Goal: Transaction & Acquisition: Purchase product/service

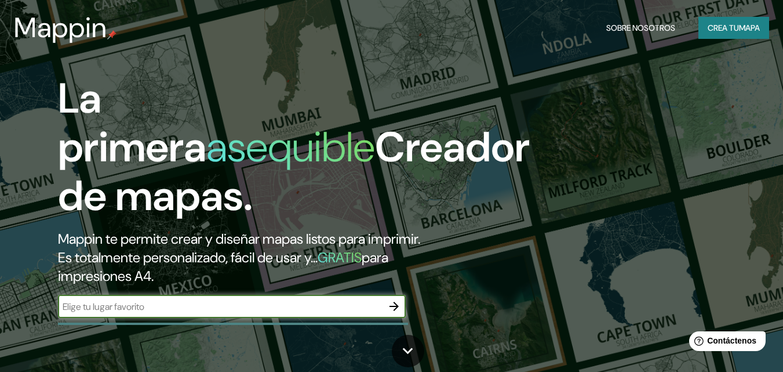
type input "[PERSON_NAME] [STREET_ADDRESS][PERSON_NAME][PERSON_NAME]"
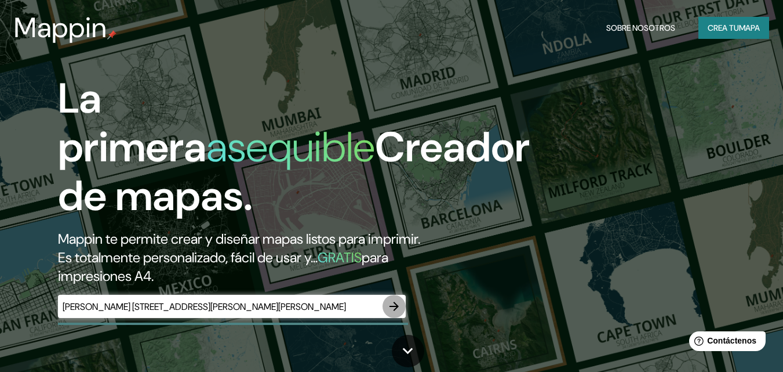
click at [398, 307] on icon "button" at bounding box center [394, 306] width 14 height 14
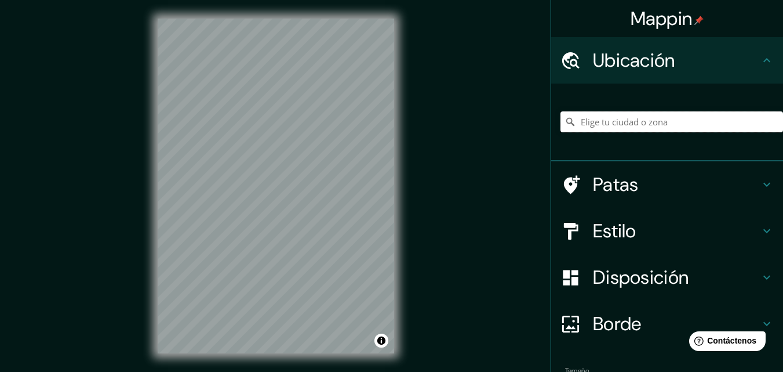
click at [653, 123] on input "Elige tu ciudad o zona" at bounding box center [672, 121] width 223 height 21
paste input "[PERSON_NAME] [STREET_ADDRESS][PERSON_NAME][PERSON_NAME]"
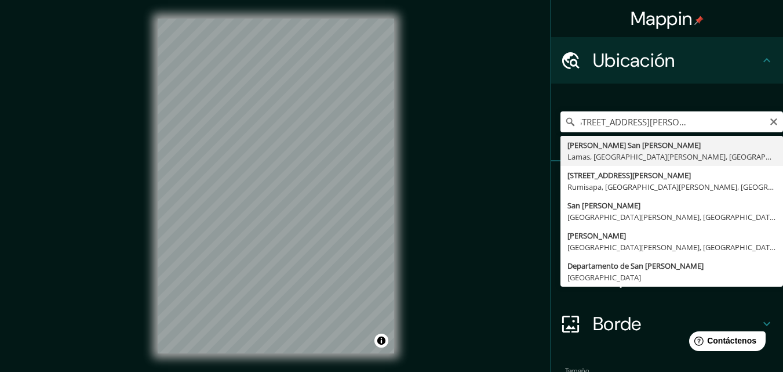
type input "[PERSON_NAME] San Martin, [GEOGRAPHIC_DATA], [GEOGRAPHIC_DATA][PERSON_NAME], [G…"
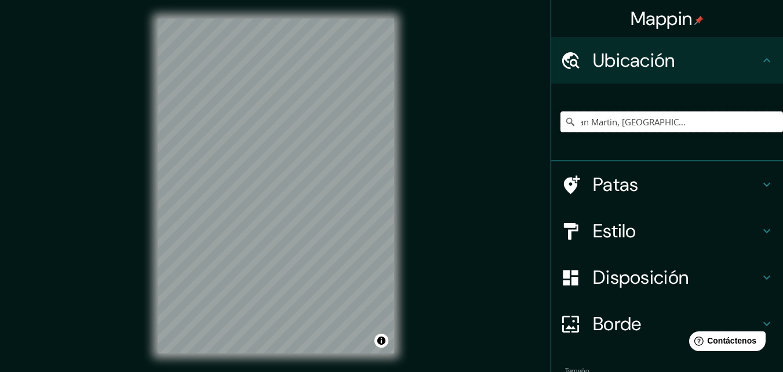
scroll to position [0, 0]
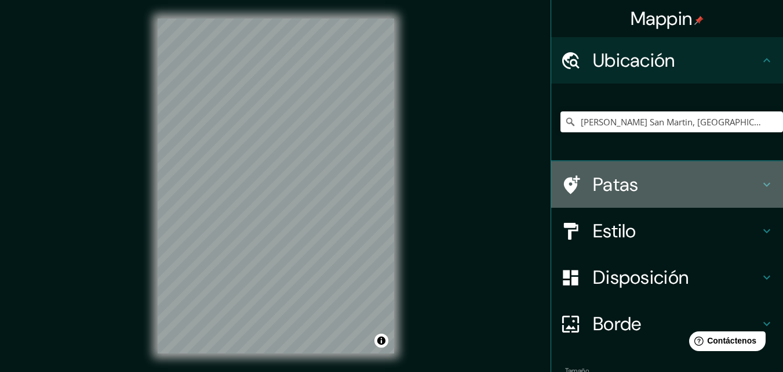
click at [693, 177] on h4 "Patas" at bounding box center [676, 184] width 167 height 23
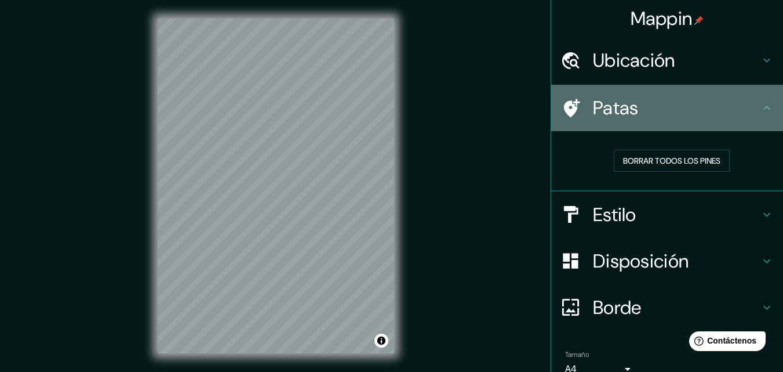
click at [692, 121] on div "Patas" at bounding box center [667, 108] width 232 height 46
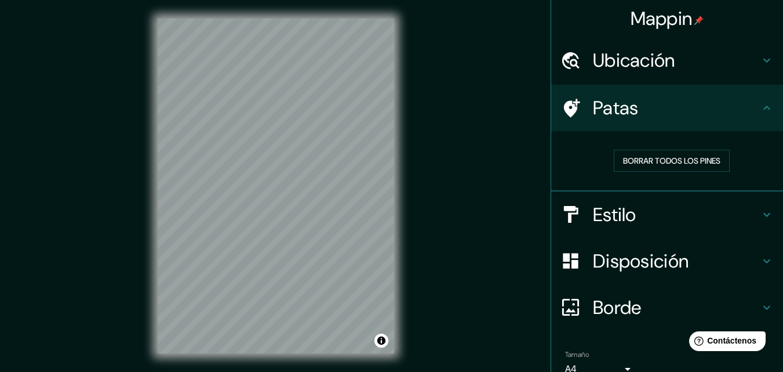
click at [737, 220] on h4 "Estilo" at bounding box center [676, 214] width 167 height 23
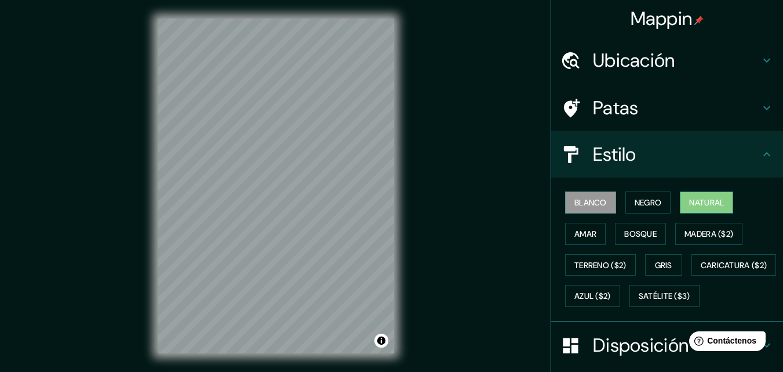
click at [702, 205] on font "Natural" at bounding box center [706, 202] width 35 height 10
click at [631, 234] on font "Bosque" at bounding box center [640, 233] width 32 height 10
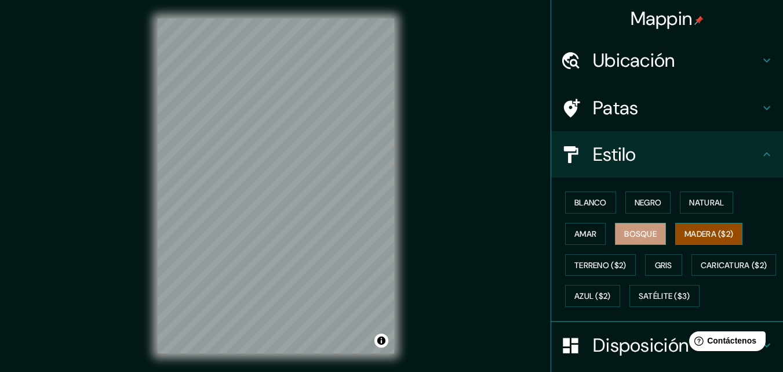
click at [705, 236] on font "Madera ($2)" at bounding box center [709, 233] width 49 height 10
click at [609, 260] on font "Terreno ($2)" at bounding box center [600, 265] width 52 height 10
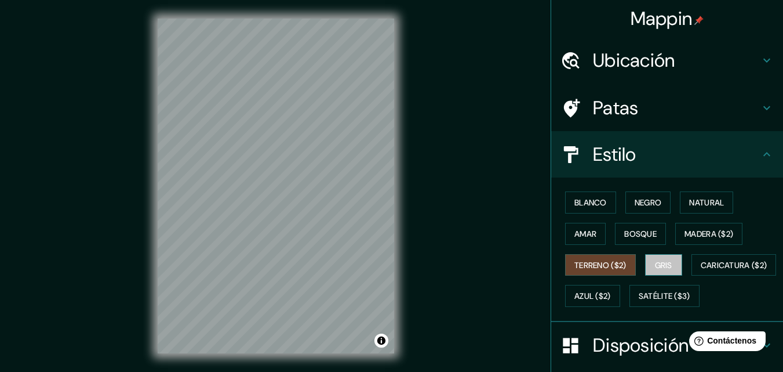
drag, startPoint x: 656, startPoint y: 263, endPoint x: 650, endPoint y: 264, distance: 5.9
click at [656, 263] on font "Gris" at bounding box center [663, 265] width 17 height 10
click at [613, 266] on font "Terreno ($2)" at bounding box center [600, 265] width 52 height 10
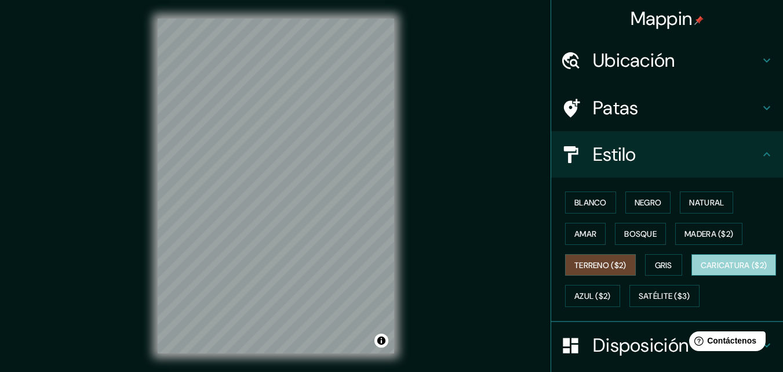
click at [701, 270] on font "Caricatura ($2)" at bounding box center [734, 265] width 67 height 10
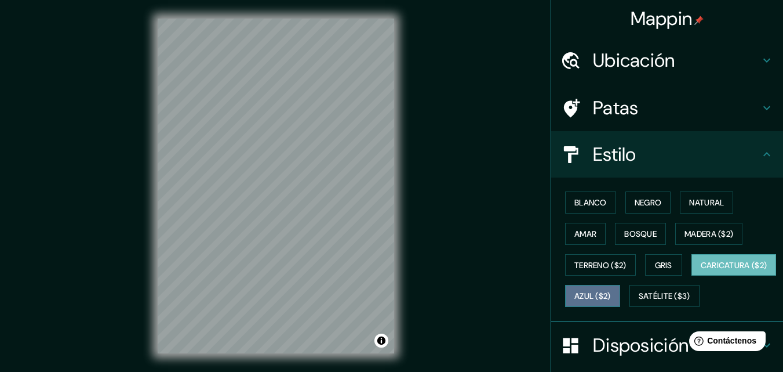
click at [611, 294] on font "Azul ($2)" at bounding box center [592, 296] width 37 height 10
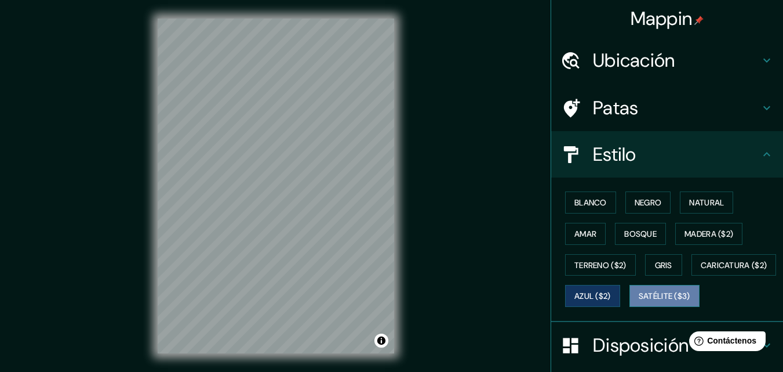
click at [639, 301] on font "Satélite ($3)" at bounding box center [665, 296] width 52 height 10
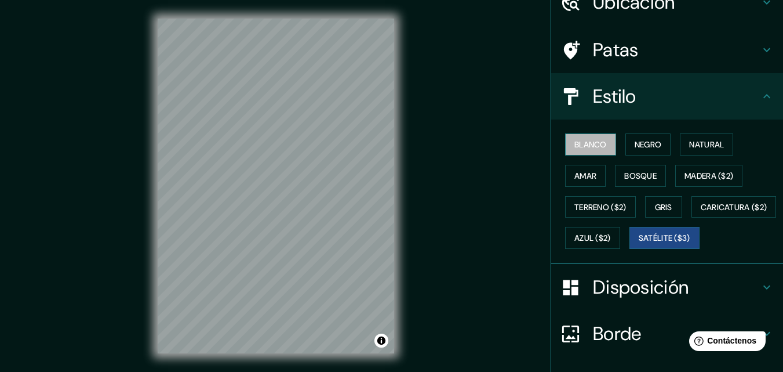
click at [592, 143] on font "Blanco" at bounding box center [590, 144] width 32 height 10
click at [645, 299] on font "Disposición" at bounding box center [641, 287] width 96 height 24
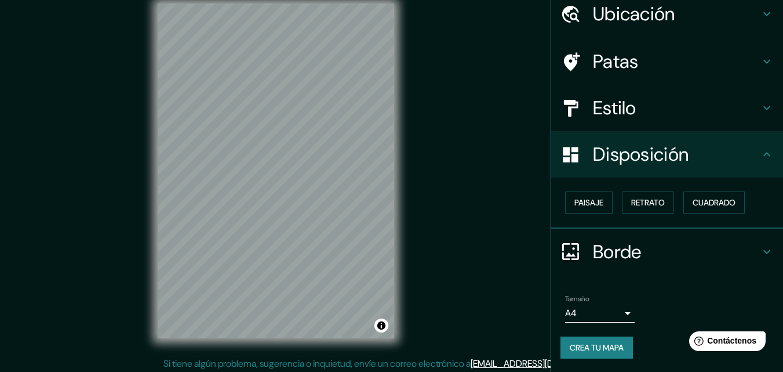
scroll to position [19, 0]
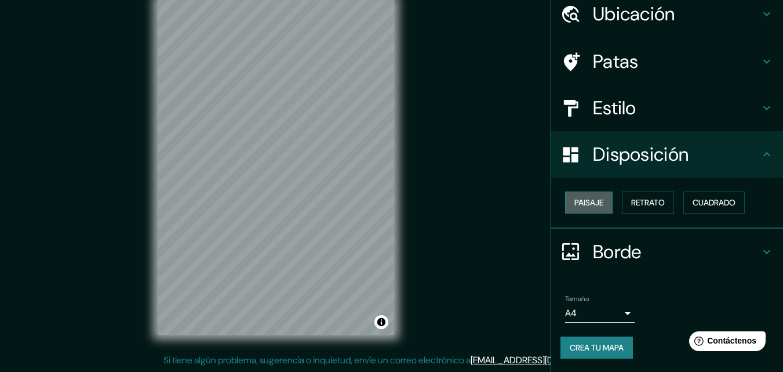
click at [588, 203] on font "Paisaje" at bounding box center [588, 202] width 29 height 10
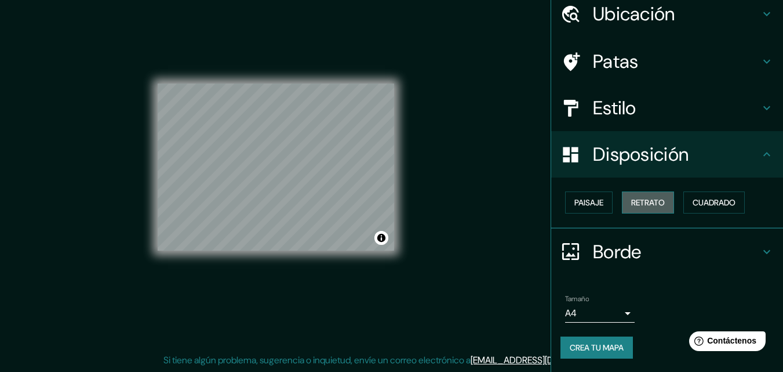
click at [646, 208] on font "Retrato" at bounding box center [648, 202] width 34 height 15
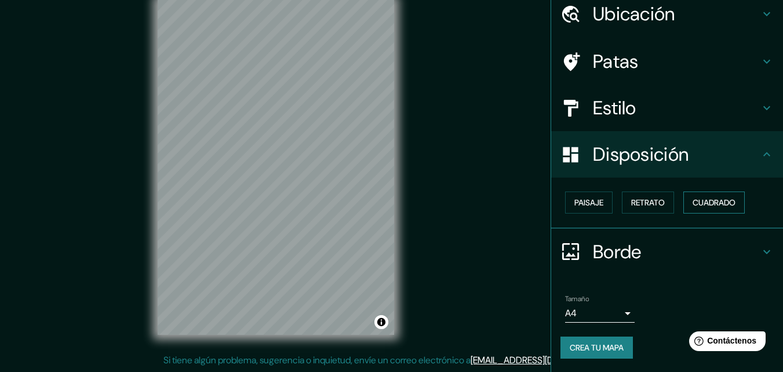
click at [719, 205] on font "Cuadrado" at bounding box center [714, 202] width 43 height 10
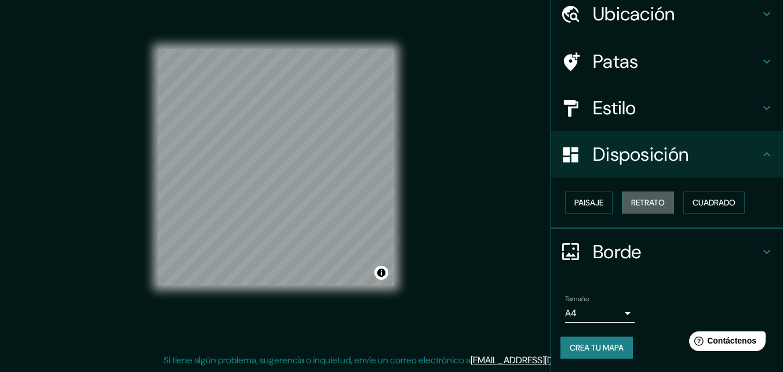
drag, startPoint x: 646, startPoint y: 202, endPoint x: 622, endPoint y: 203, distance: 24.4
click at [646, 203] on font "Retrato" at bounding box center [648, 202] width 34 height 10
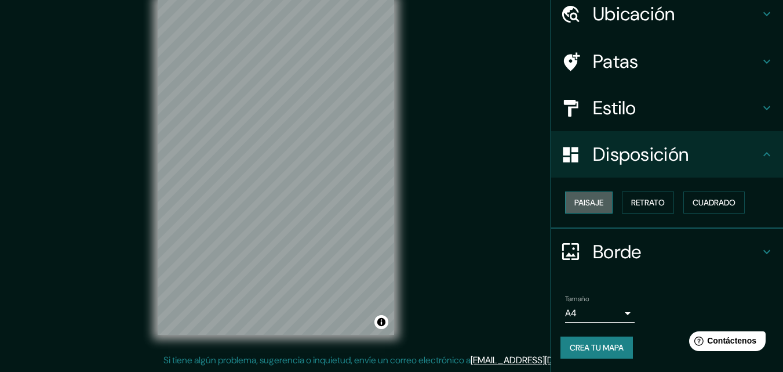
click at [595, 203] on font "Paisaje" at bounding box center [588, 202] width 29 height 10
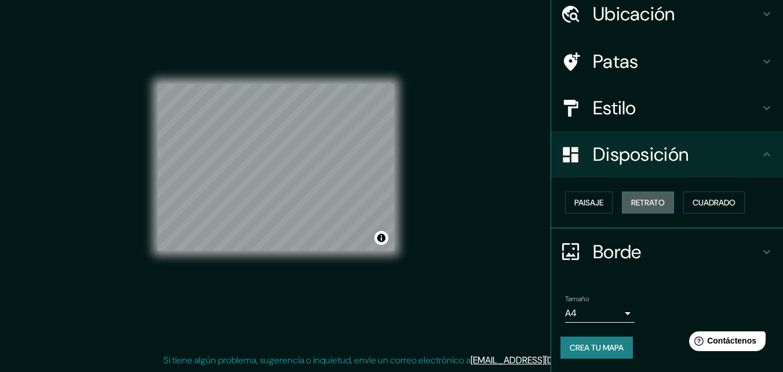
click at [652, 202] on font "Retrato" at bounding box center [648, 202] width 34 height 10
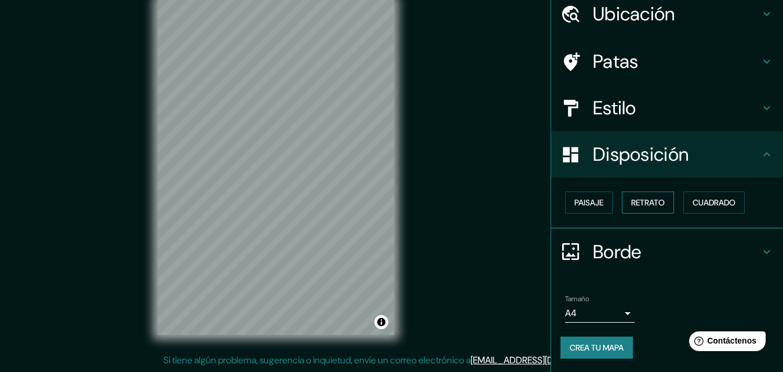
scroll to position [0, 0]
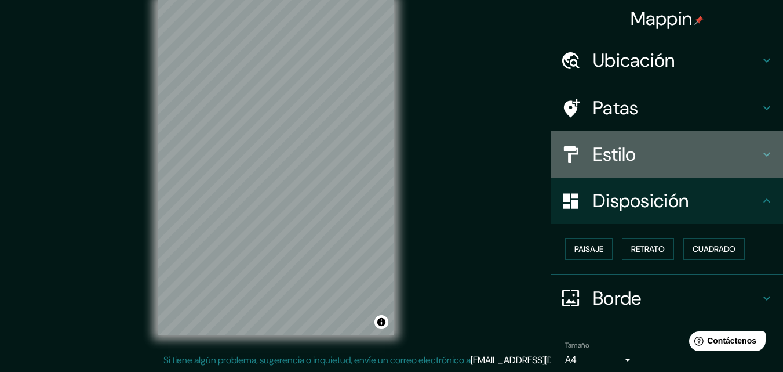
click at [681, 155] on h4 "Estilo" at bounding box center [676, 154] width 167 height 23
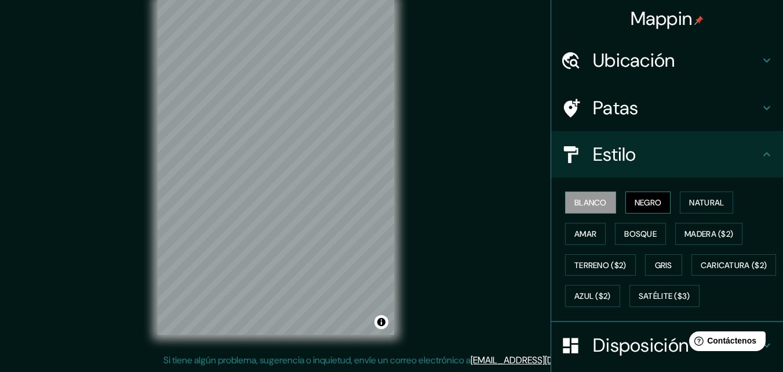
click at [636, 202] on font "Negro" at bounding box center [648, 202] width 27 height 10
click at [700, 197] on font "Natural" at bounding box center [706, 202] width 35 height 10
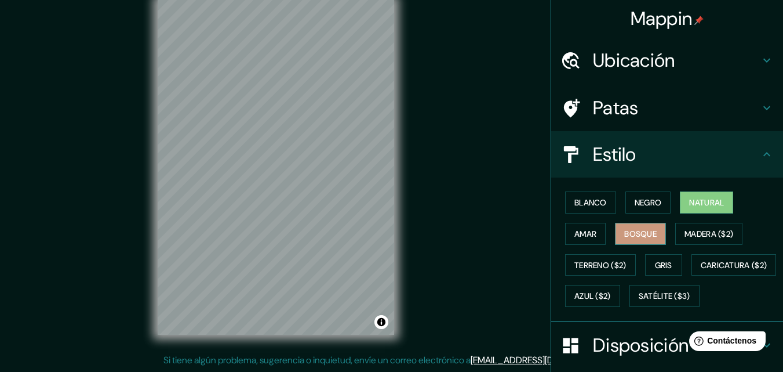
click at [624, 225] on button "Bosque" at bounding box center [640, 234] width 51 height 22
drag, startPoint x: 398, startPoint y: 211, endPoint x: 712, endPoint y: 61, distance: 347.4
click at [712, 61] on h4 "Ubicación" at bounding box center [676, 60] width 167 height 23
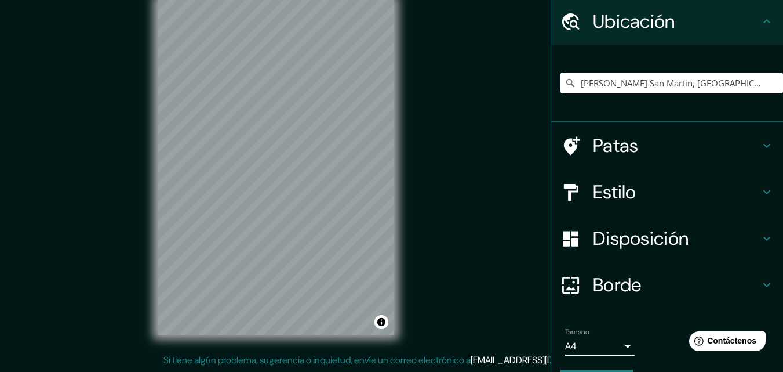
scroll to position [58, 0]
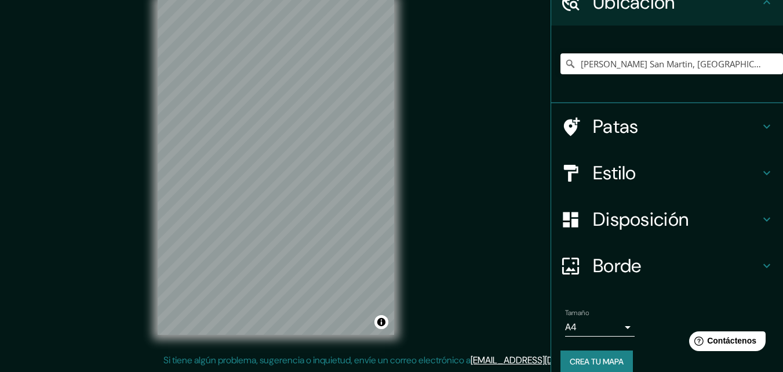
click at [666, 154] on div "Estilo" at bounding box center [667, 173] width 232 height 46
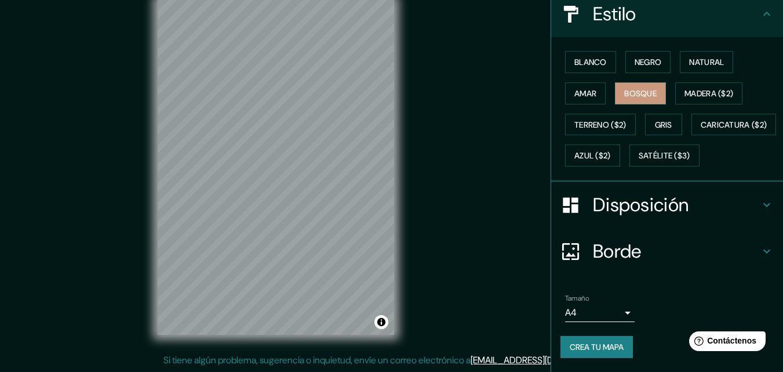
scroll to position [171, 0]
click at [337, 105] on div at bounding box center [338, 100] width 9 height 9
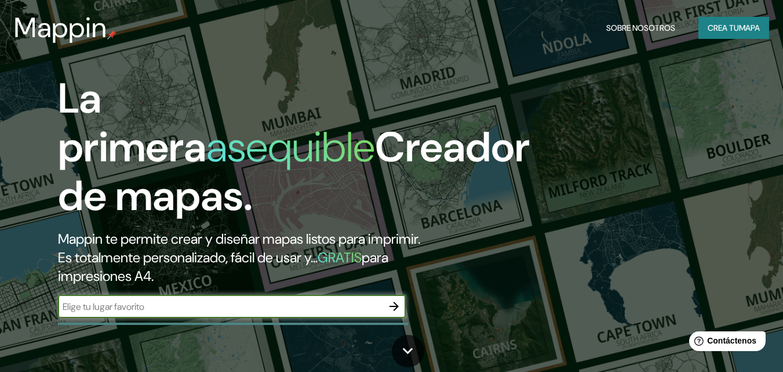
click at [282, 308] on input "text" at bounding box center [220, 306] width 325 height 13
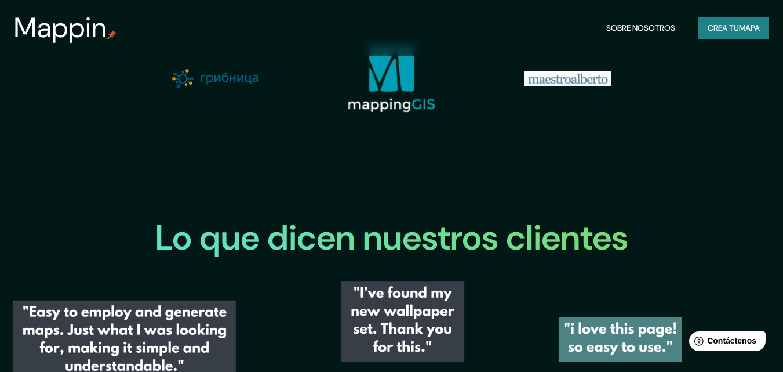
scroll to position [1391, 0]
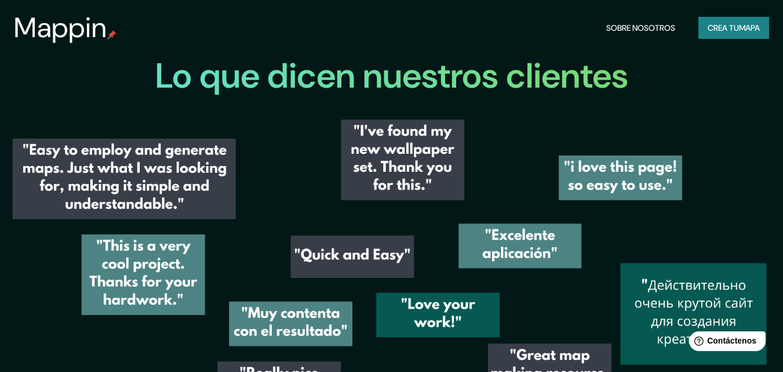
type input "[PERSON_NAME] [STREET_ADDRESS][PERSON_NAME][PERSON_NAME]"
click at [759, 20] on button "Crea tu mapa" at bounding box center [733, 28] width 71 height 22
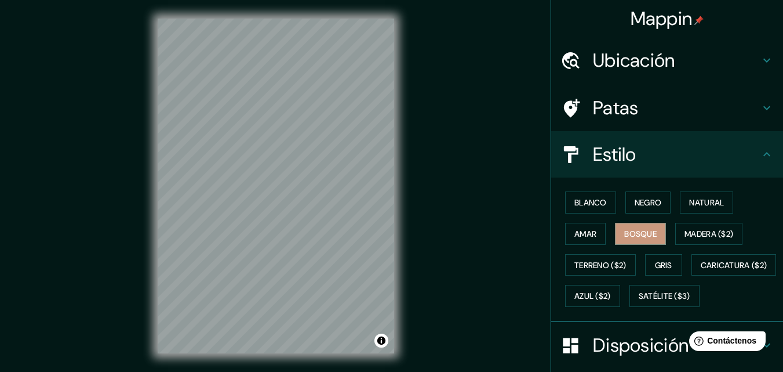
click at [676, 56] on h4 "Ubicación" at bounding box center [676, 60] width 167 height 23
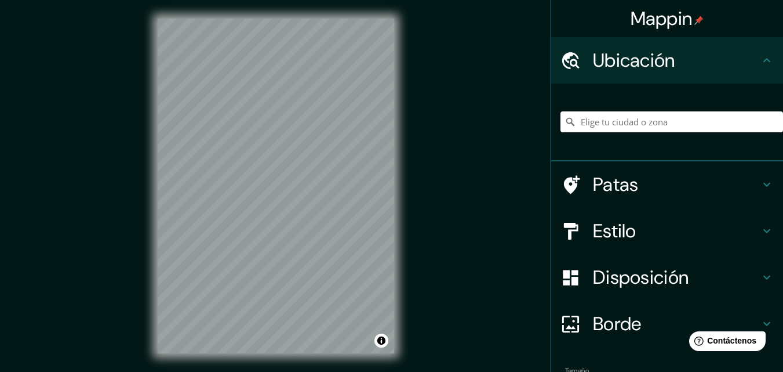
click at [644, 118] on input "Elige tu ciudad o zona" at bounding box center [672, 121] width 223 height 21
paste input "[PERSON_NAME] [STREET_ADDRESS][PERSON_NAME][PERSON_NAME]"
click at [616, 195] on font "Patas" at bounding box center [616, 184] width 46 height 24
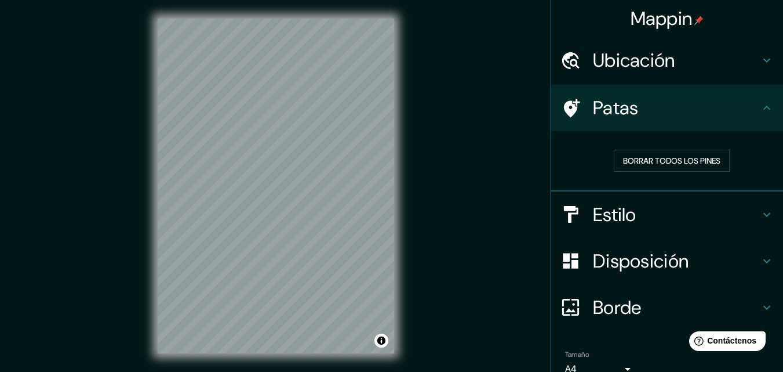
click at [721, 51] on h4 "Ubicación" at bounding box center [676, 60] width 167 height 23
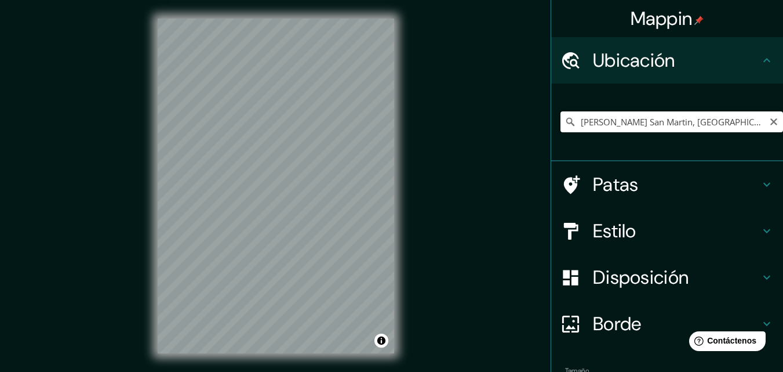
click at [634, 123] on input "[PERSON_NAME] San Martin, [GEOGRAPHIC_DATA], [GEOGRAPHIC_DATA][PERSON_NAME], [G…" at bounding box center [672, 121] width 223 height 21
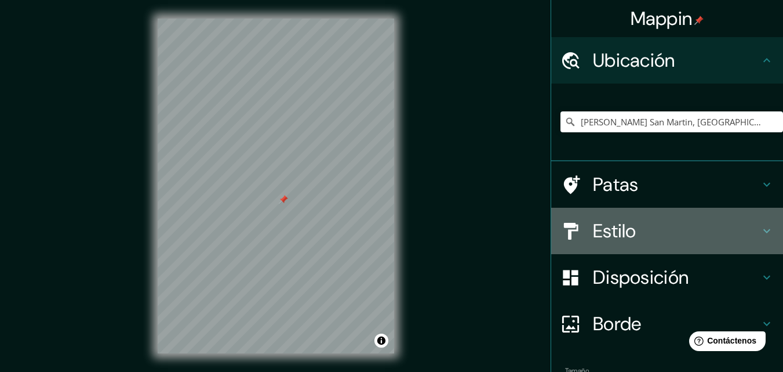
click at [639, 227] on h4 "Estilo" at bounding box center [676, 230] width 167 height 23
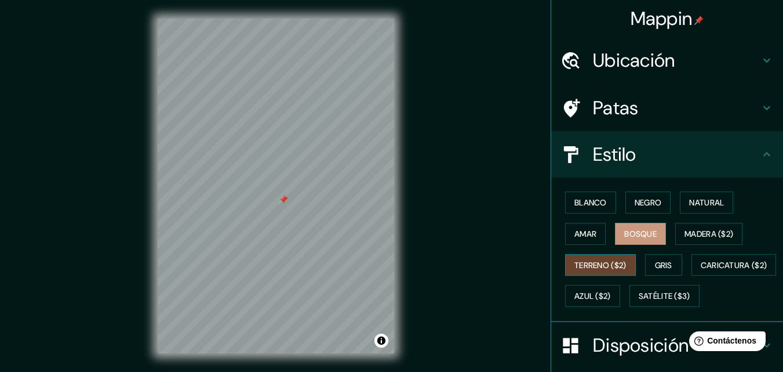
click at [609, 267] on font "Terreno ($2)" at bounding box center [600, 265] width 52 height 10
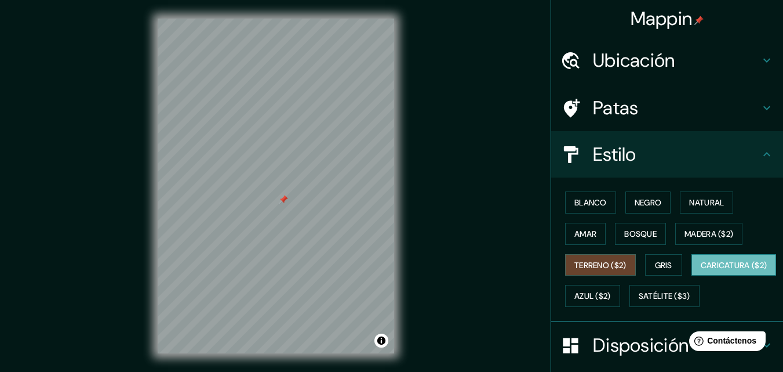
click at [701, 270] on font "Caricatura ($2)" at bounding box center [734, 265] width 67 height 10
click at [631, 233] on font "Bosque" at bounding box center [640, 233] width 32 height 10
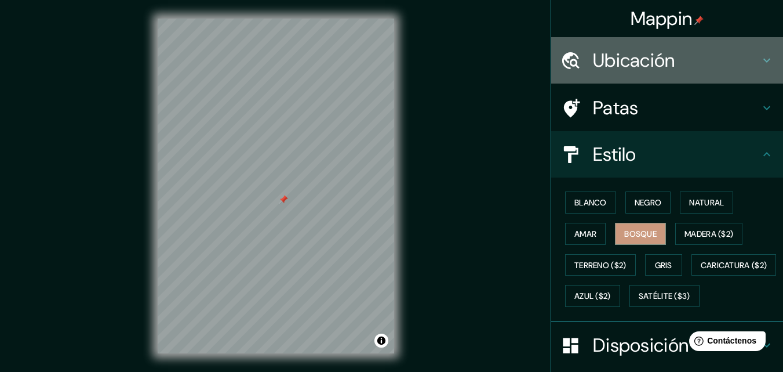
click at [682, 57] on h4 "Ubicación" at bounding box center [676, 60] width 167 height 23
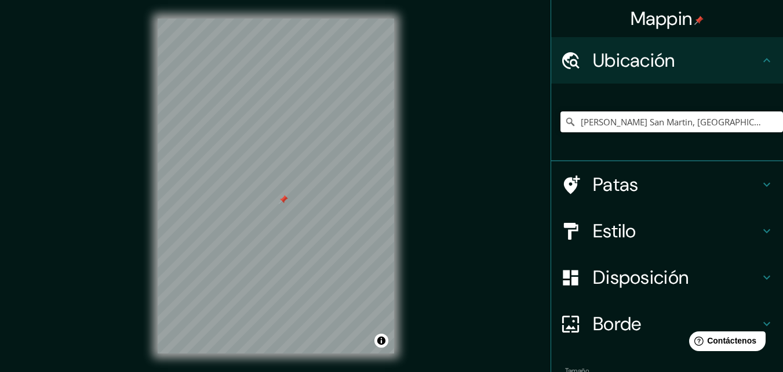
click at [616, 116] on input "[PERSON_NAME] San Martin, [GEOGRAPHIC_DATA], [GEOGRAPHIC_DATA][PERSON_NAME], [G…" at bounding box center [672, 121] width 223 height 21
click at [613, 119] on input "[GEOGRAPHIC_DATA], [PERSON_NAME], [GEOGRAPHIC_DATA][PERSON_NAME], [GEOGRAPHIC_D…" at bounding box center [672, 121] width 223 height 21
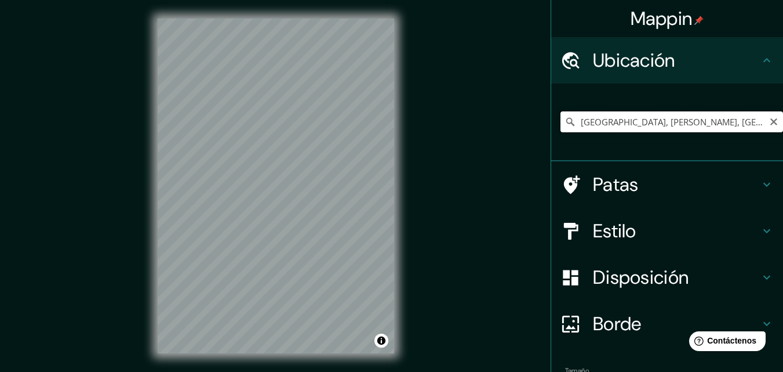
click at [614, 118] on input "[GEOGRAPHIC_DATA], [PERSON_NAME], [GEOGRAPHIC_DATA][PERSON_NAME], [GEOGRAPHIC_D…" at bounding box center [672, 121] width 223 height 21
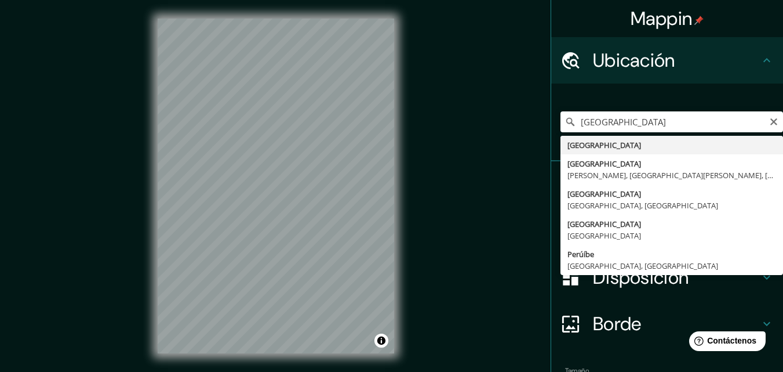
type input "[GEOGRAPHIC_DATA]"
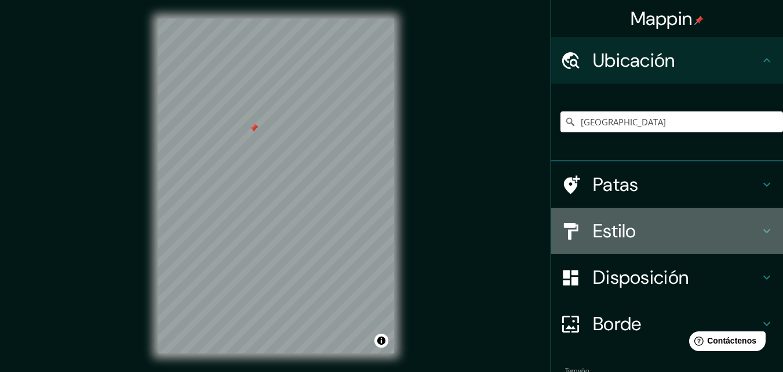
click at [677, 224] on h4 "Estilo" at bounding box center [676, 230] width 167 height 23
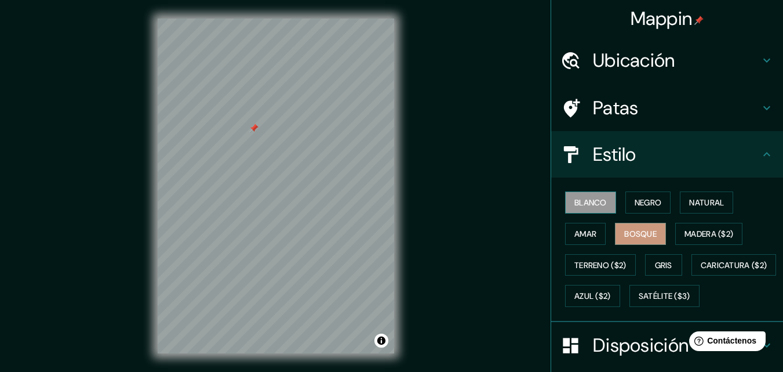
click at [592, 198] on font "Blanco" at bounding box center [590, 202] width 32 height 10
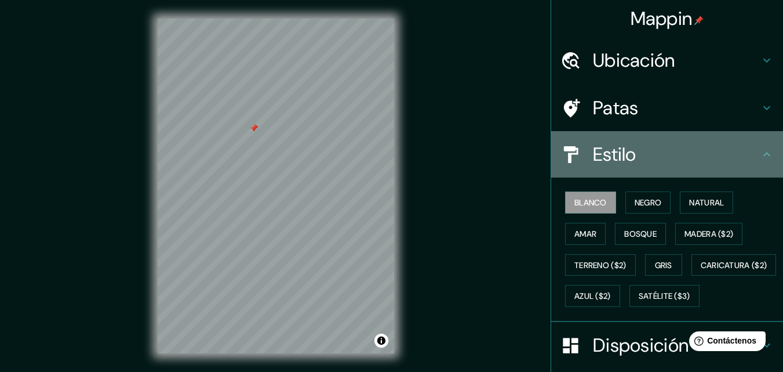
click at [680, 158] on h4 "Estilo" at bounding box center [676, 154] width 167 height 23
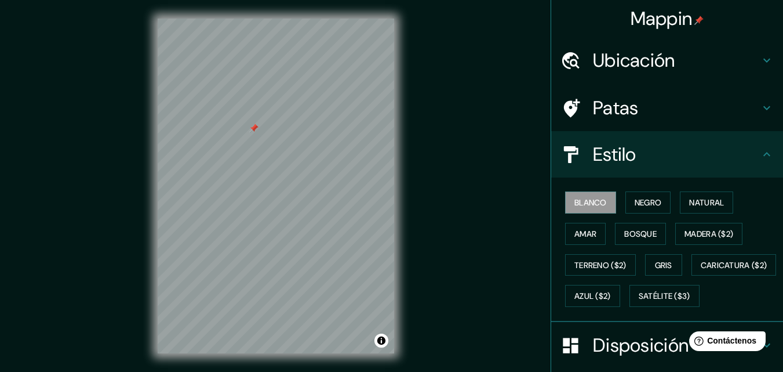
click at [742, 149] on h4 "Estilo" at bounding box center [676, 154] width 167 height 23
click at [607, 270] on font "Terreno ($2)" at bounding box center [600, 265] width 52 height 10
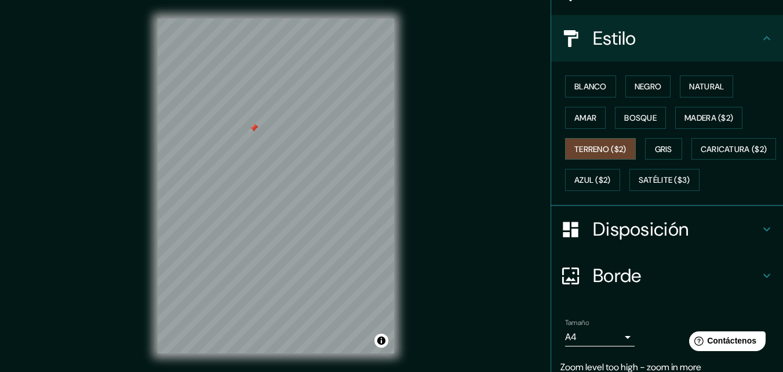
click at [622, 241] on font "Disposición" at bounding box center [641, 229] width 96 height 24
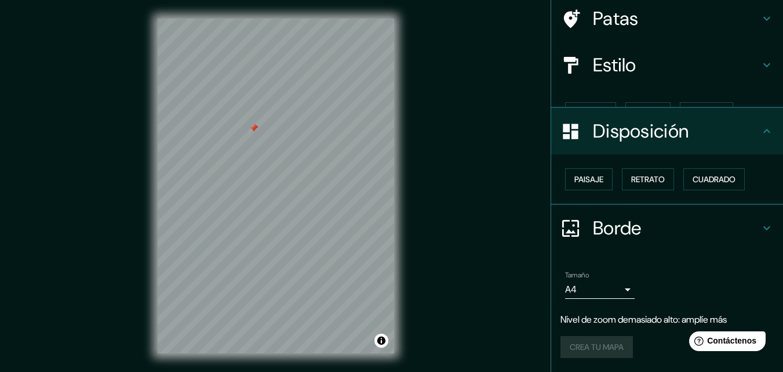
scroll to position [70, 0]
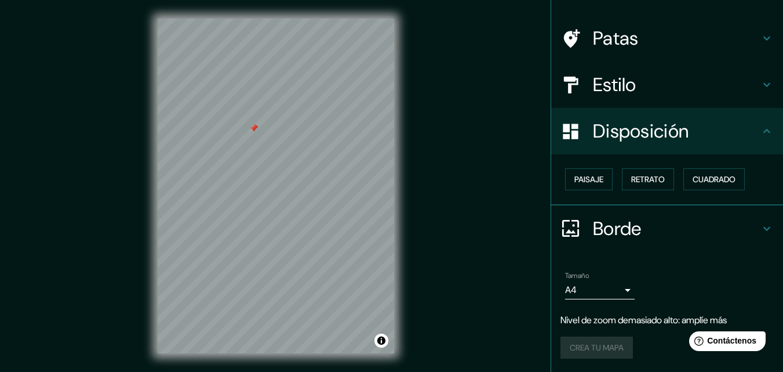
click at [617, 223] on font "Borde" at bounding box center [617, 228] width 49 height 24
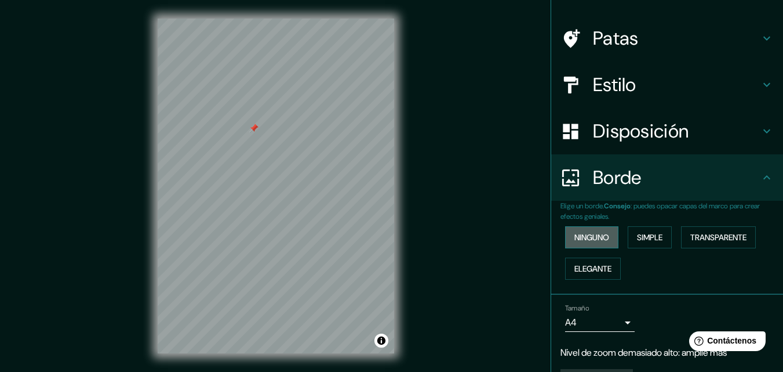
click at [601, 232] on font "Ninguno" at bounding box center [591, 237] width 35 height 10
click at [637, 236] on font "Simple" at bounding box center [650, 237] width 26 height 10
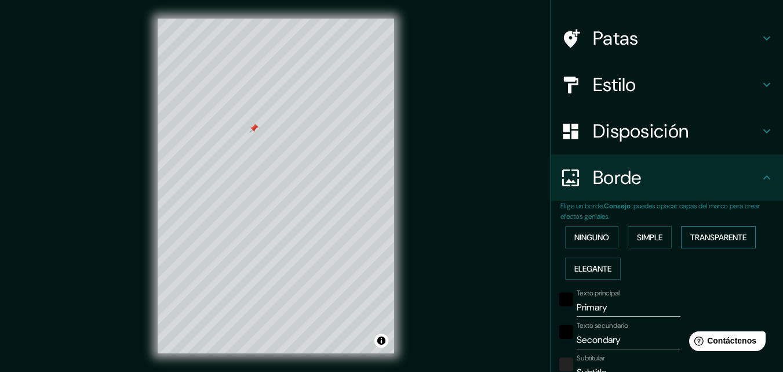
click at [704, 234] on font "Transparente" at bounding box center [718, 237] width 56 height 10
click at [598, 263] on font "Elegante" at bounding box center [592, 268] width 37 height 10
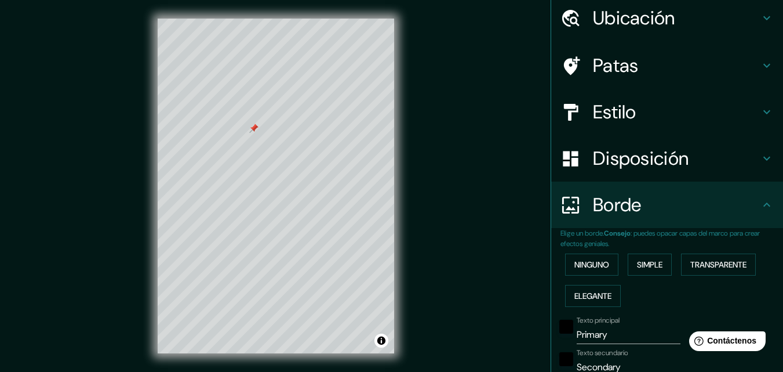
scroll to position [0, 0]
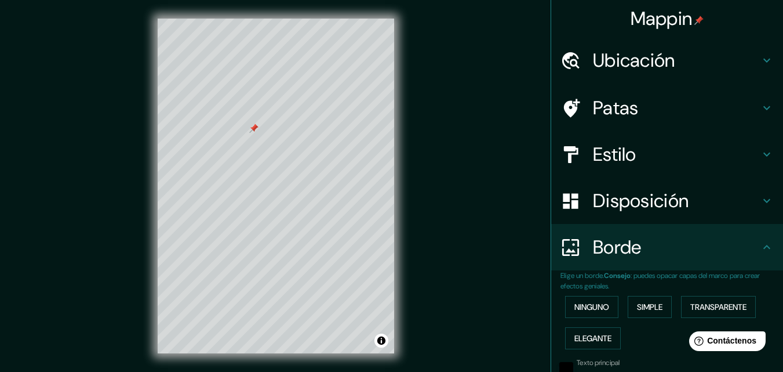
click at [639, 64] on font "Ubicación" at bounding box center [634, 60] width 82 height 24
type input "163"
type input "33"
type input "16"
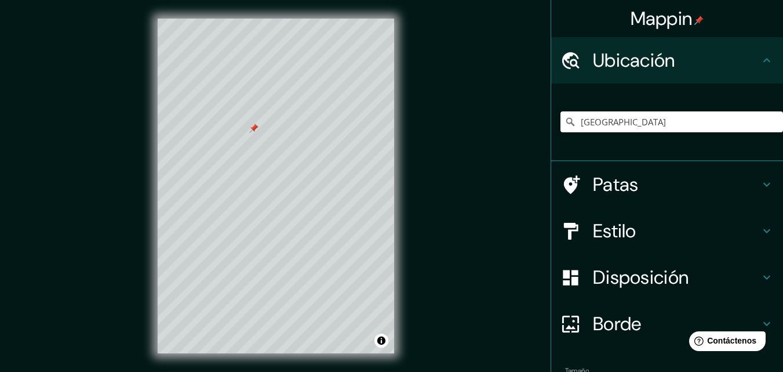
click at [634, 197] on div "Patas" at bounding box center [667, 184] width 232 height 46
type input "163"
type input "33"
type input "16"
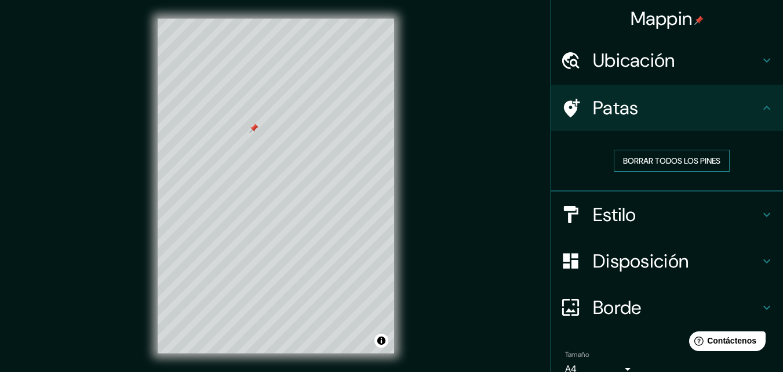
click at [672, 159] on font "Borrar todos los pines" at bounding box center [671, 160] width 97 height 10
click at [659, 213] on h4 "Estilo" at bounding box center [676, 214] width 167 height 23
type input "163"
type input "33"
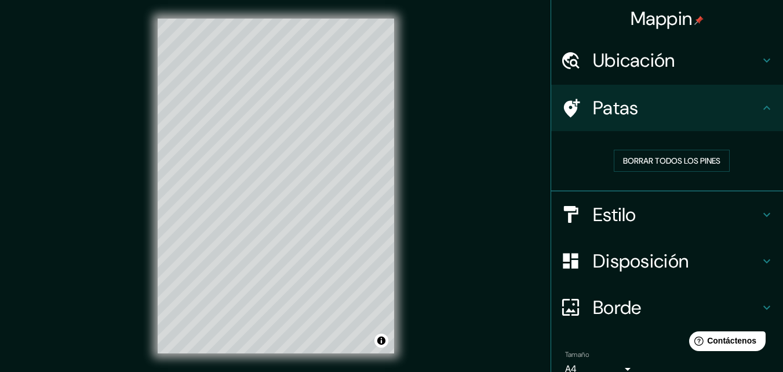
type input "16"
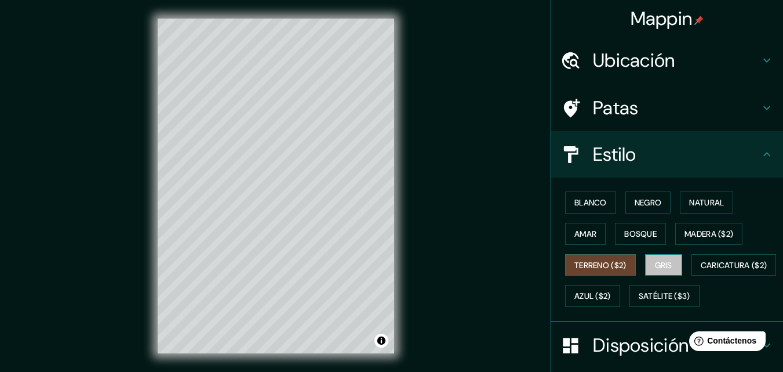
click at [655, 267] on font "Gris" at bounding box center [663, 265] width 17 height 10
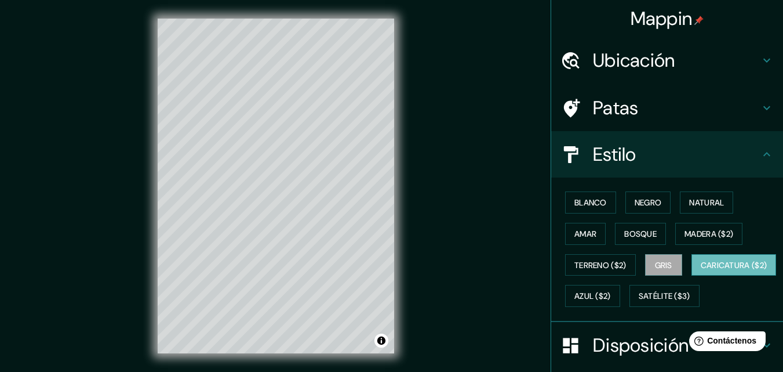
click at [692, 276] on button "Caricatura ($2)" at bounding box center [734, 265] width 85 height 22
click at [611, 293] on font "Azul ($2)" at bounding box center [592, 296] width 37 height 10
click at [701, 270] on font "Caricatura ($2)" at bounding box center [734, 265] width 67 height 10
click at [639, 303] on font "Satélite ($3)" at bounding box center [665, 295] width 52 height 15
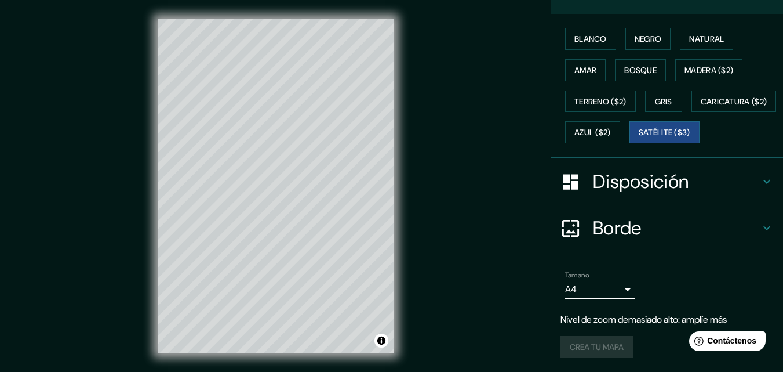
click at [657, 194] on font "Disposición" at bounding box center [641, 181] width 96 height 24
type input "163"
type input "33"
type input "16"
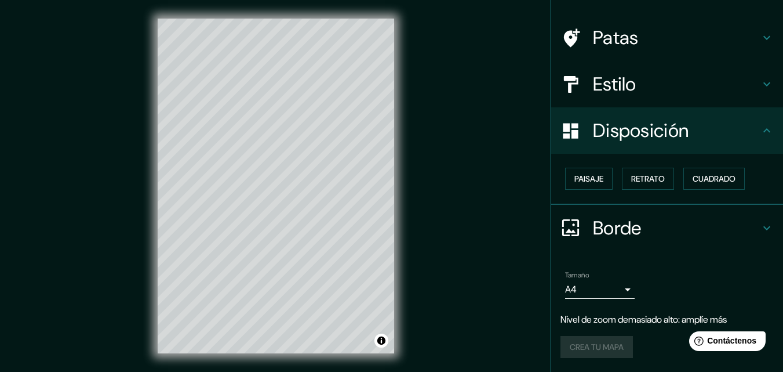
scroll to position [70, 0]
